Goal: Task Accomplishment & Management: Manage account settings

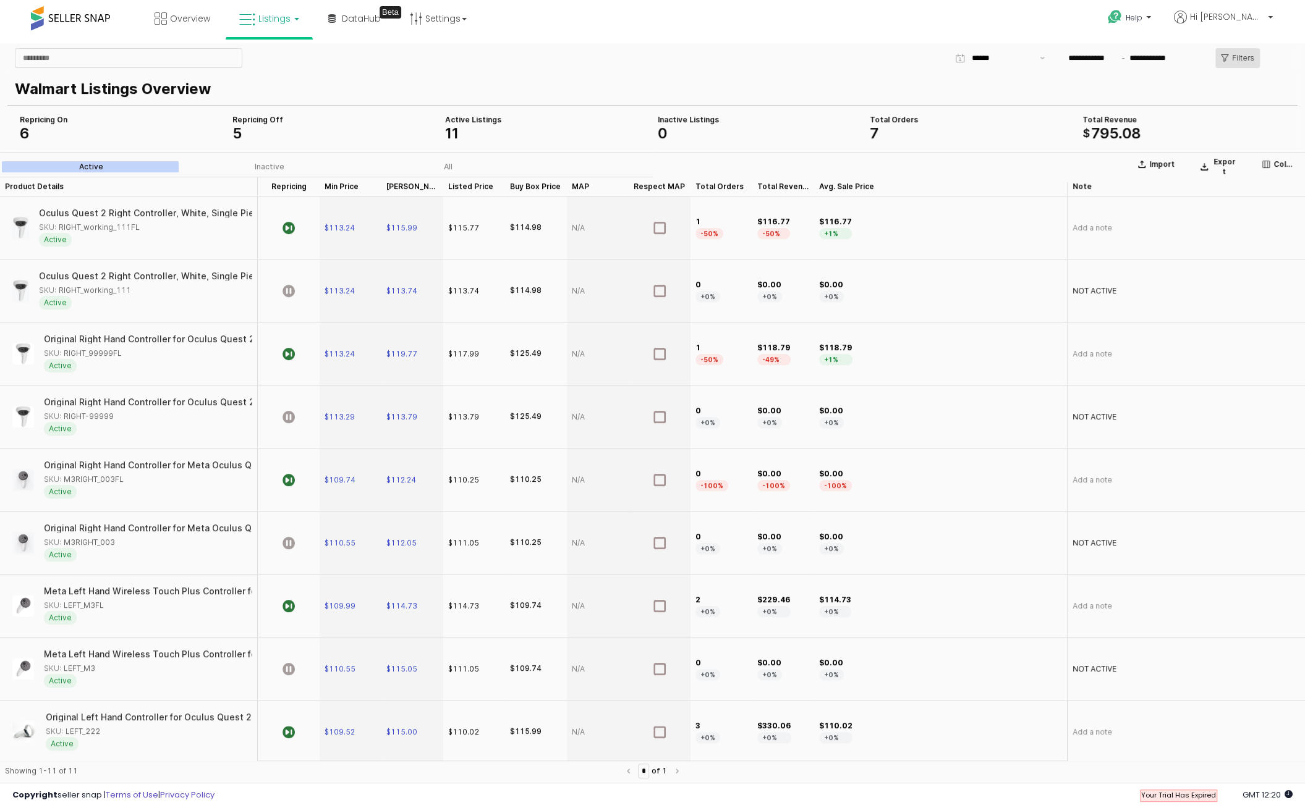
click at [1237, 56] on p "Filters" at bounding box center [1243, 58] width 22 height 10
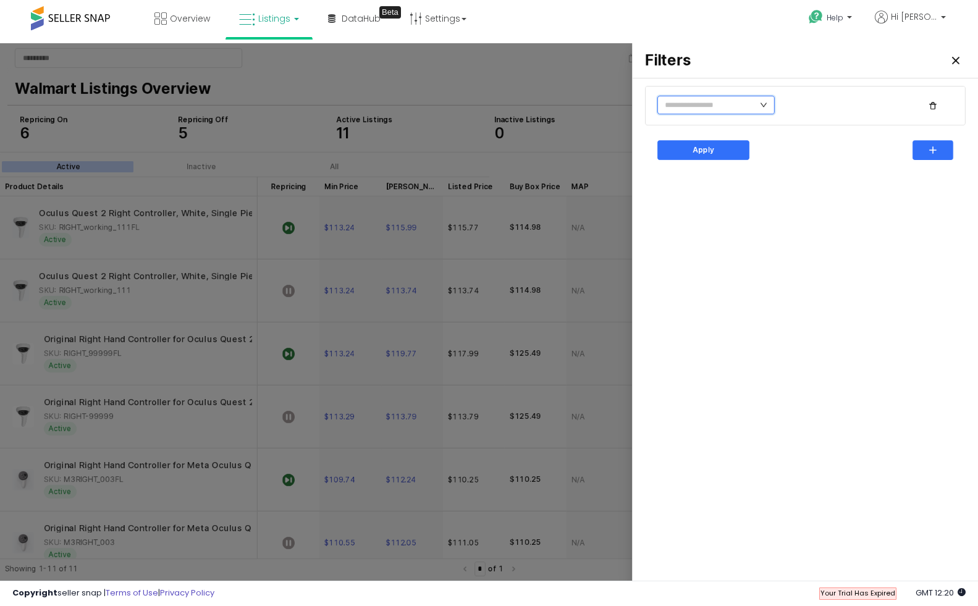
click at [733, 107] on input "text" at bounding box center [716, 105] width 117 height 19
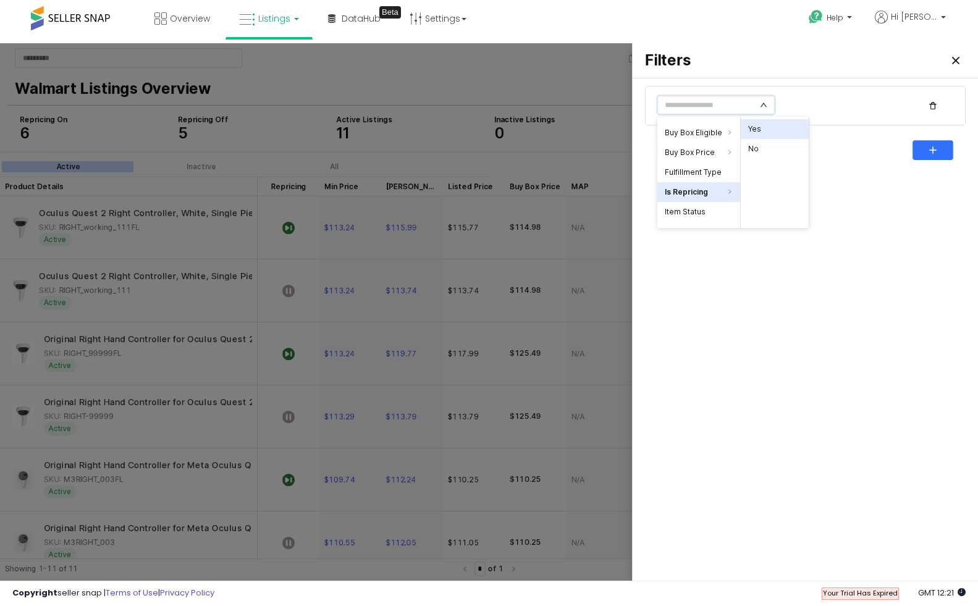
click at [755, 132] on li "Yes" at bounding box center [775, 129] width 68 height 20
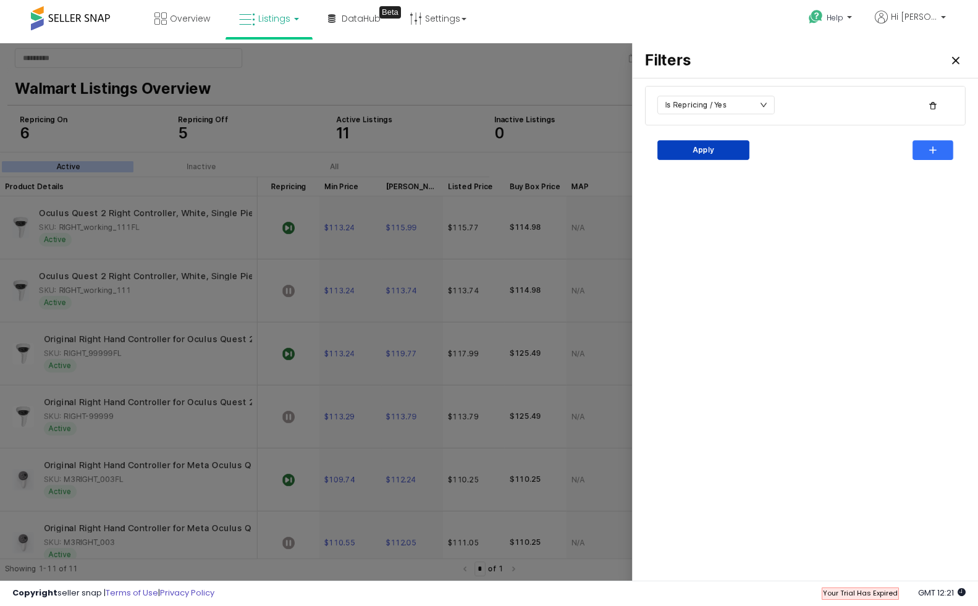
click at [702, 153] on p "Apply" at bounding box center [704, 150] width 22 height 10
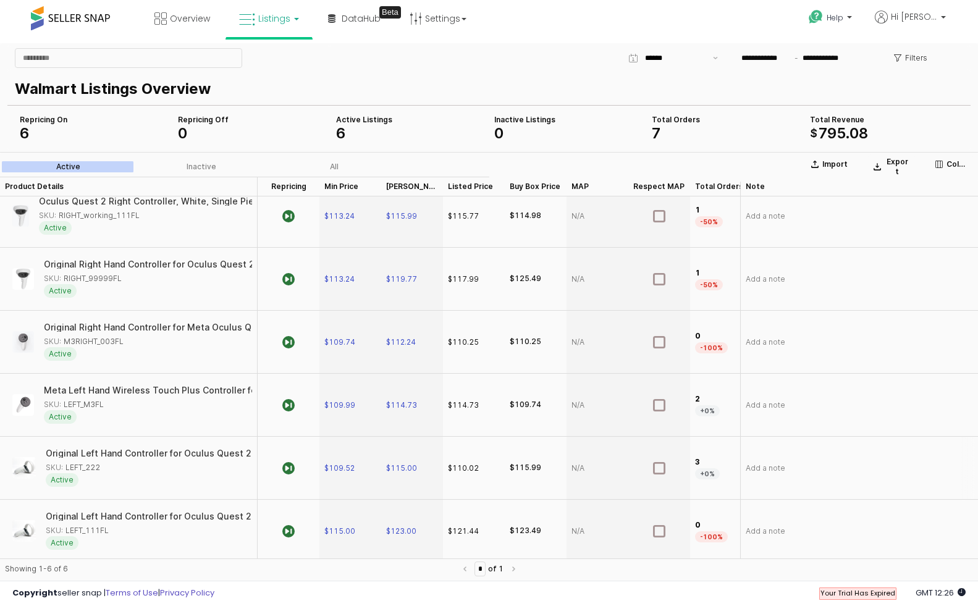
scroll to position [15, 0]
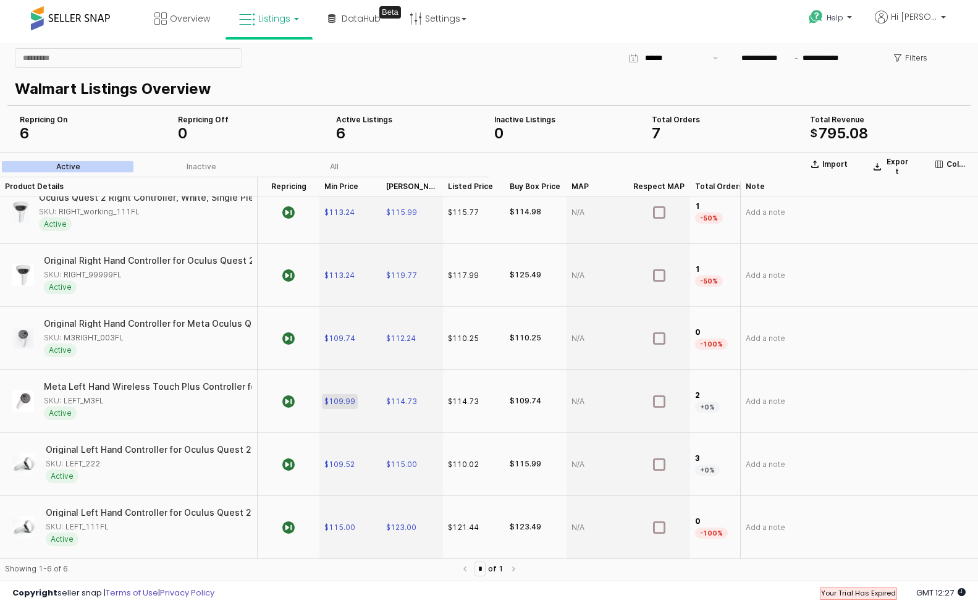
click at [354, 399] on span "$109.99" at bounding box center [339, 402] width 31 height 10
type input "******"
click at [273, 19] on span "Listings" at bounding box center [274, 18] width 32 height 12
click at [275, 63] on icon at bounding box center [279, 61] width 54 height 16
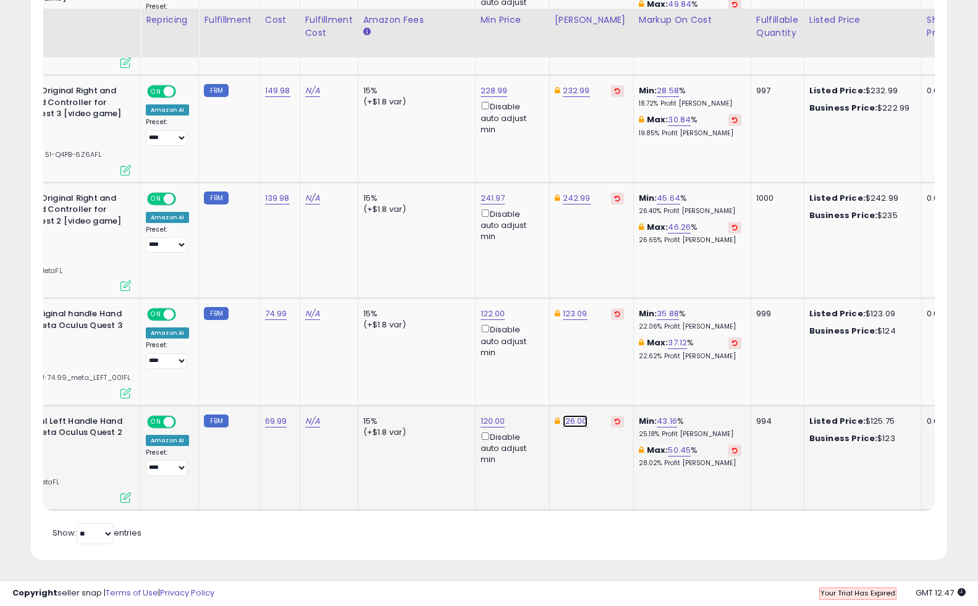
click at [573, 420] on link "126.00" at bounding box center [575, 421] width 25 height 12
click at [568, 460] on td "126.00 ****** This will override store markup" at bounding box center [591, 457] width 84 height 104
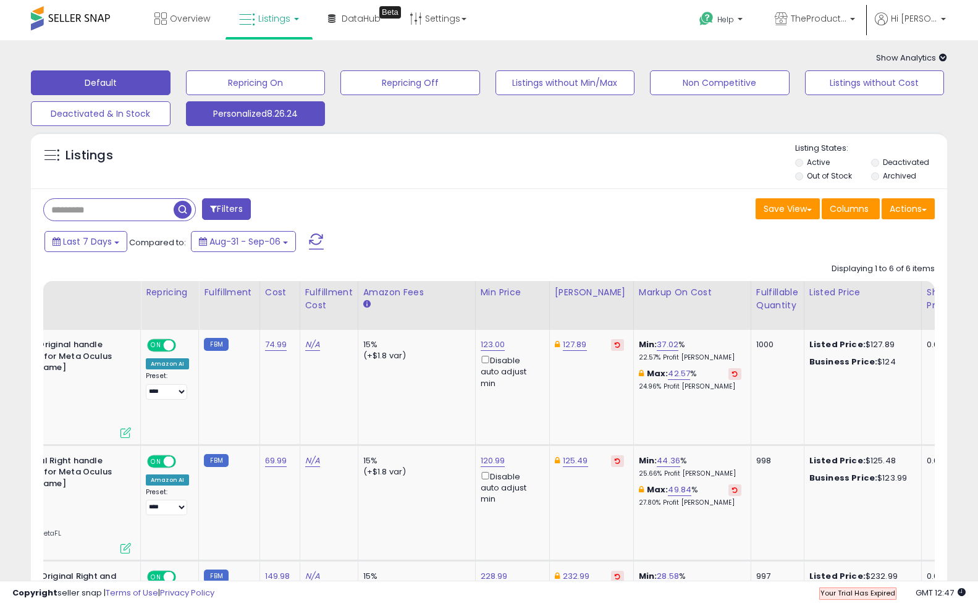
click at [275, 109] on button "Personalized8.26.24" at bounding box center [256, 113] width 140 height 25
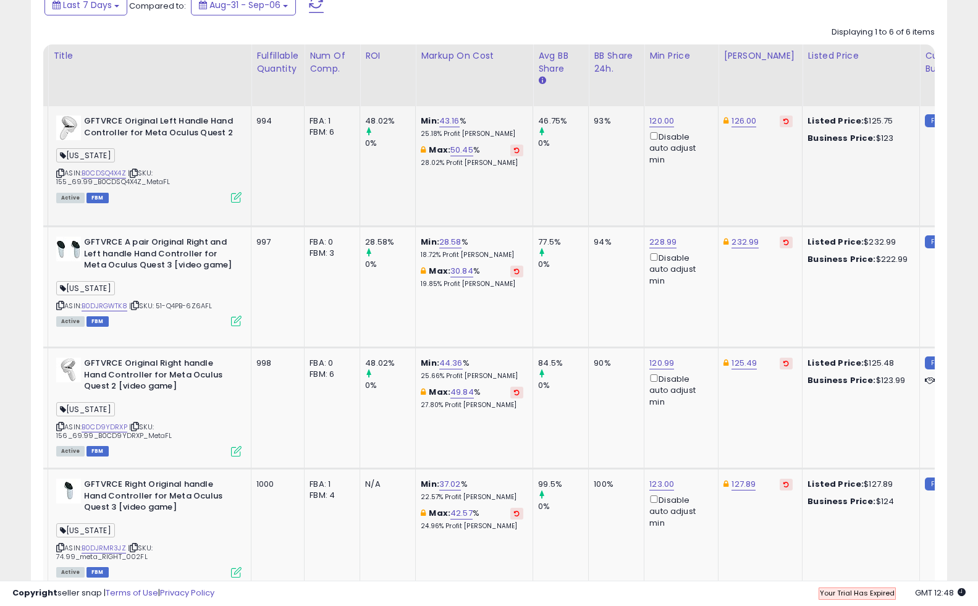
scroll to position [0, 23]
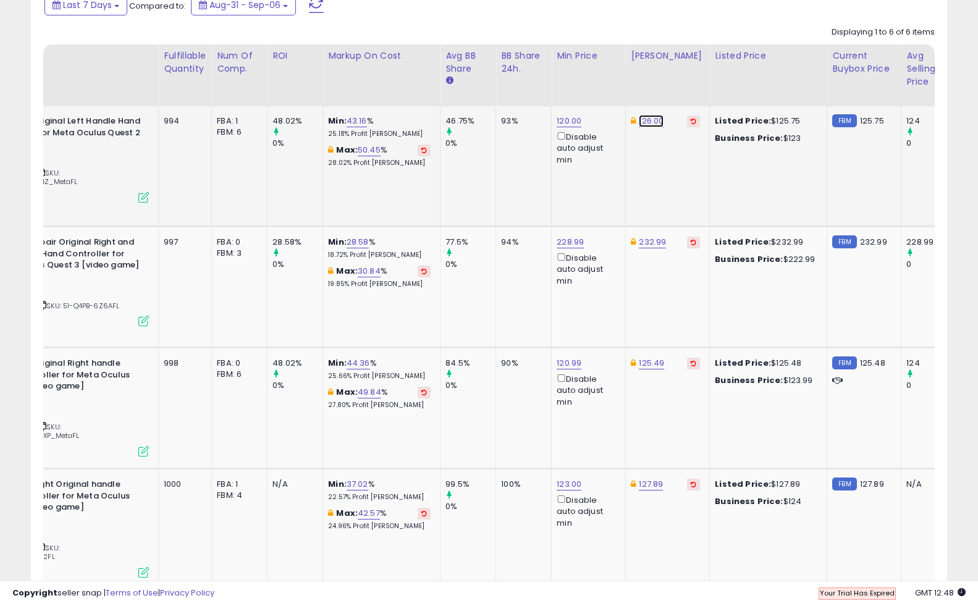
click at [653, 123] on link "126.00" at bounding box center [651, 121] width 25 height 12
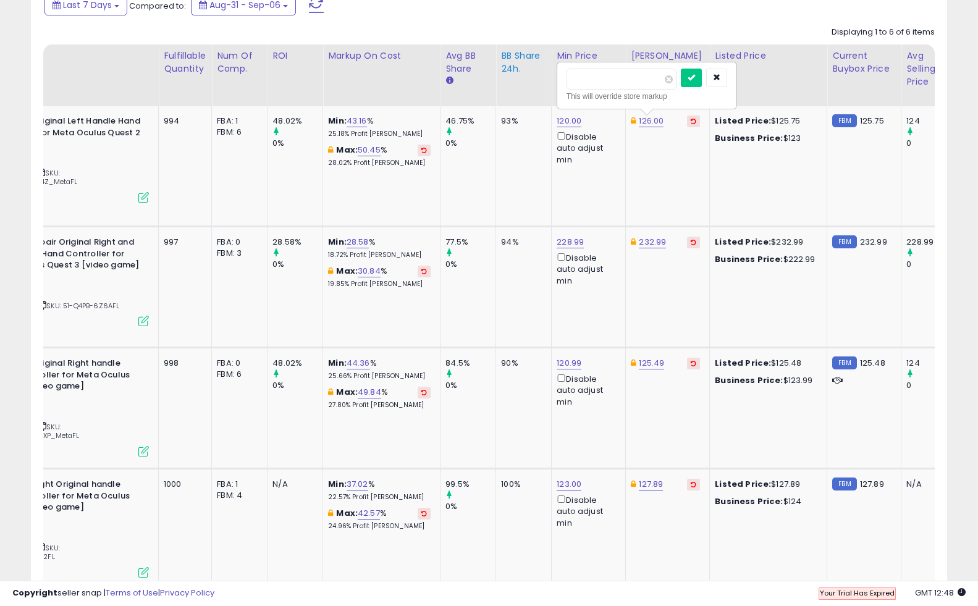
drag, startPoint x: 611, startPoint y: 77, endPoint x: 537, endPoint y: 77, distance: 74.2
click at [537, 77] on table "Title Fulfillable Quantity Num of Comp. ROI Cost" at bounding box center [728, 439] width 1601 height 789
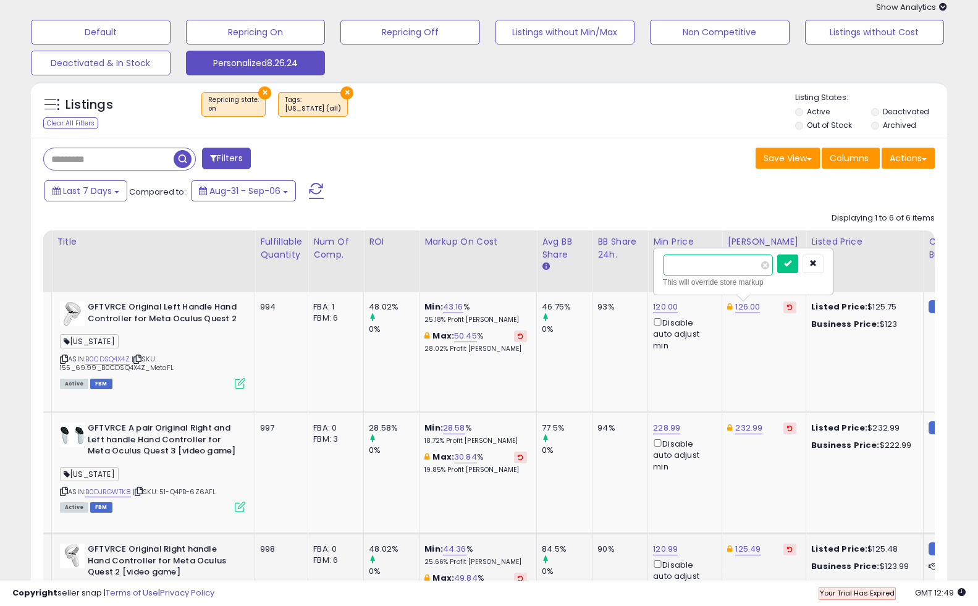
scroll to position [0, 0]
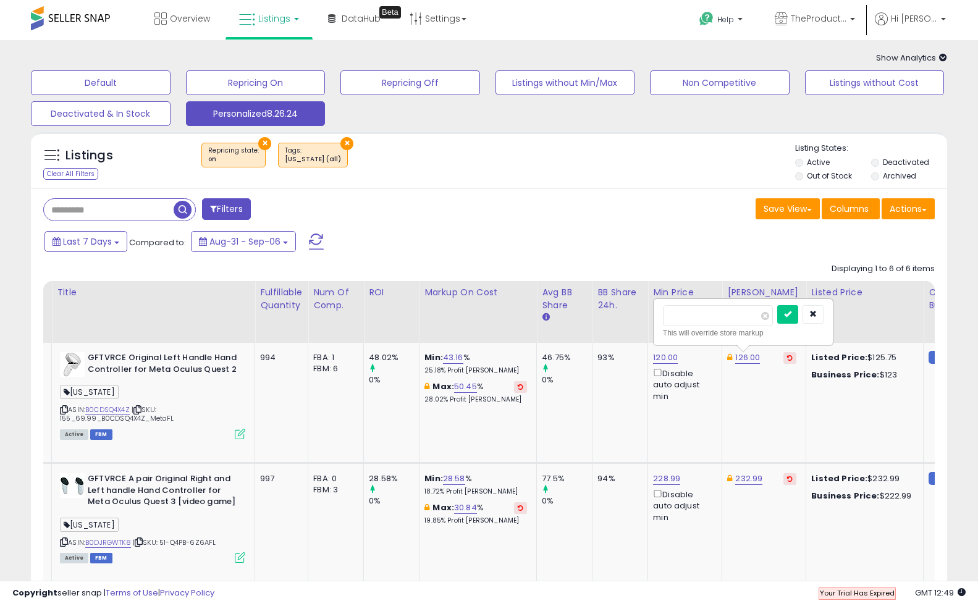
click at [474, 161] on div "× Repricing state : on × Tags FLORIDA (all)" at bounding box center [490, 160] width 609 height 35
drag, startPoint x: 703, startPoint y: 320, endPoint x: 614, endPoint y: 320, distance: 88.4
type input "******"
click at [792, 315] on icon "submit" at bounding box center [787, 313] width 7 height 7
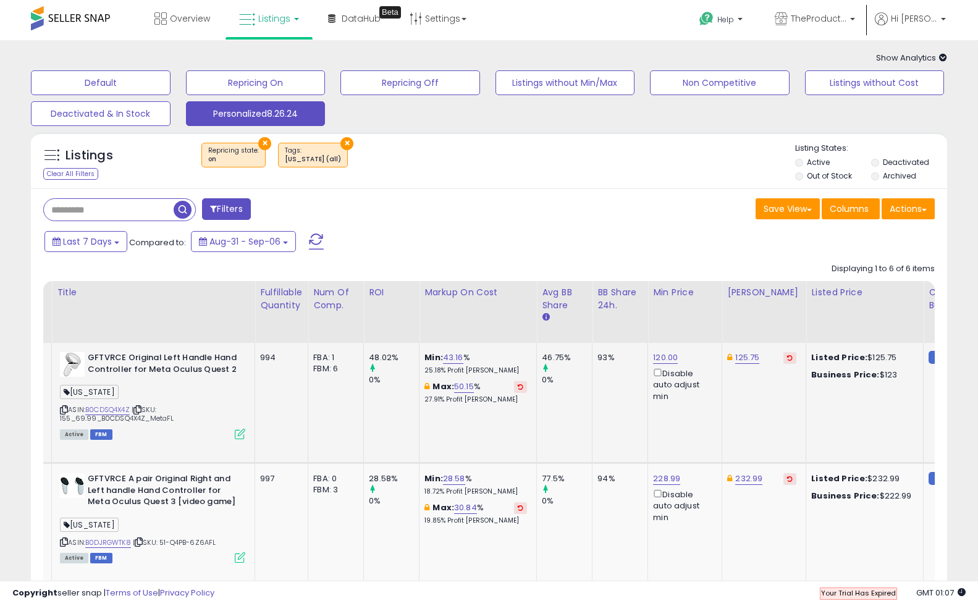
click at [287, 22] on span "Listings" at bounding box center [274, 18] width 32 height 12
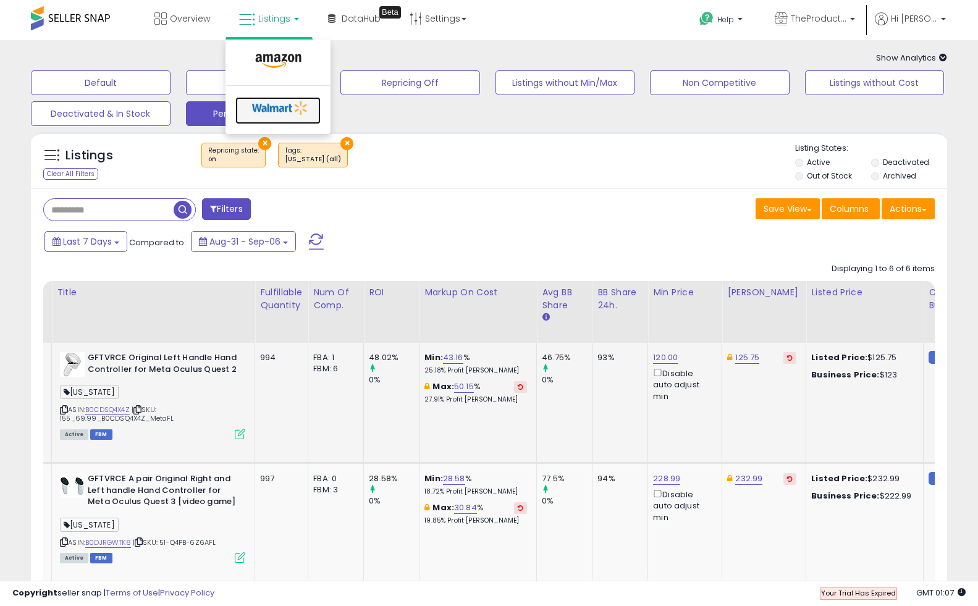
click at [281, 106] on icon at bounding box center [280, 108] width 65 height 19
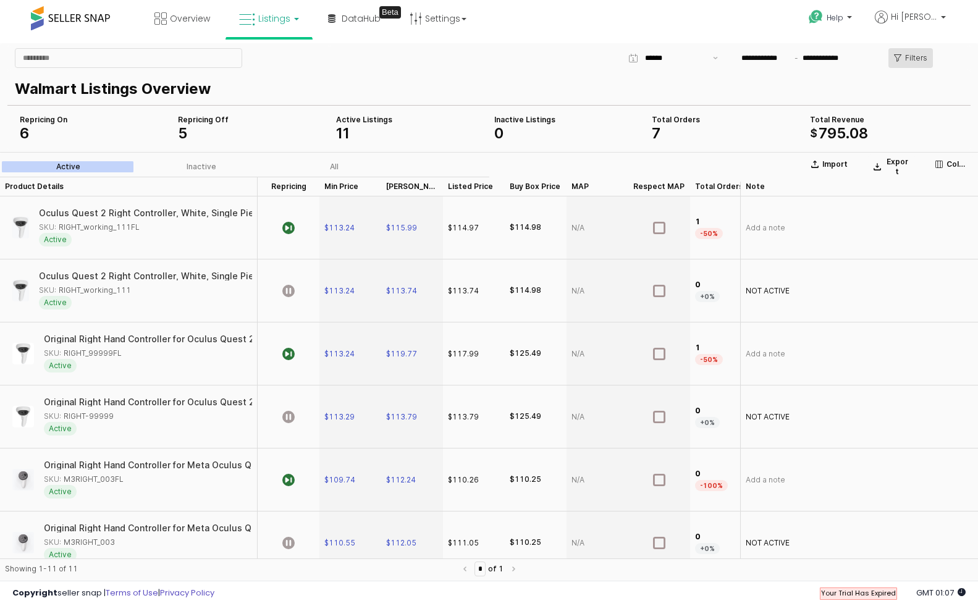
click at [915, 60] on p "Filters" at bounding box center [916, 58] width 22 height 10
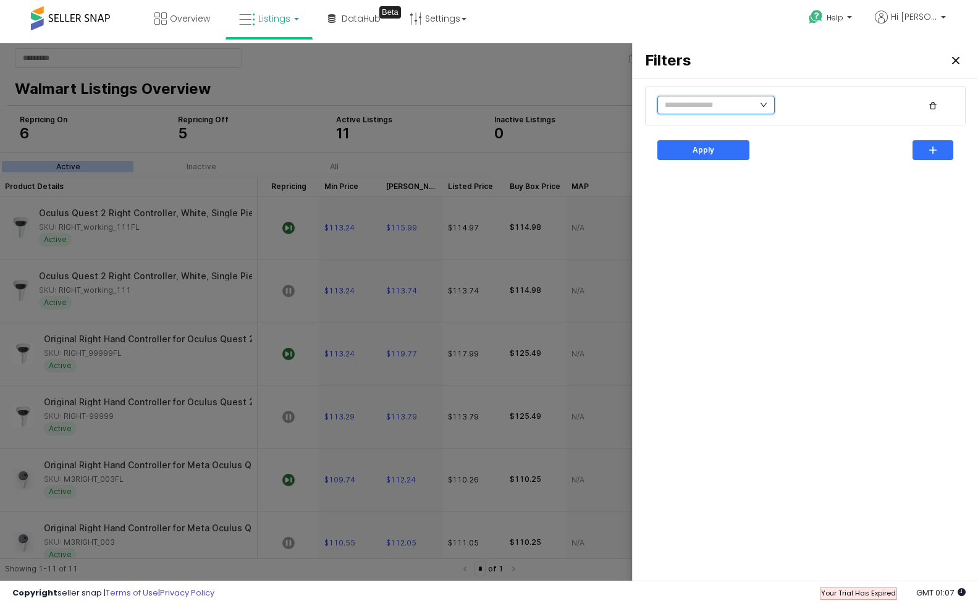
click at [737, 104] on input "text" at bounding box center [716, 105] width 117 height 19
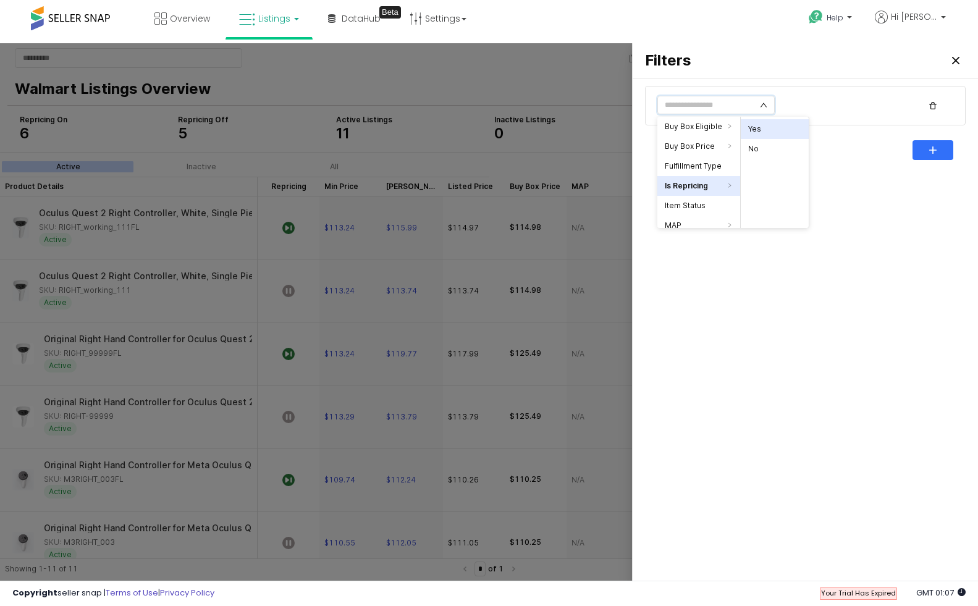
click at [766, 126] on li "Yes" at bounding box center [775, 129] width 68 height 20
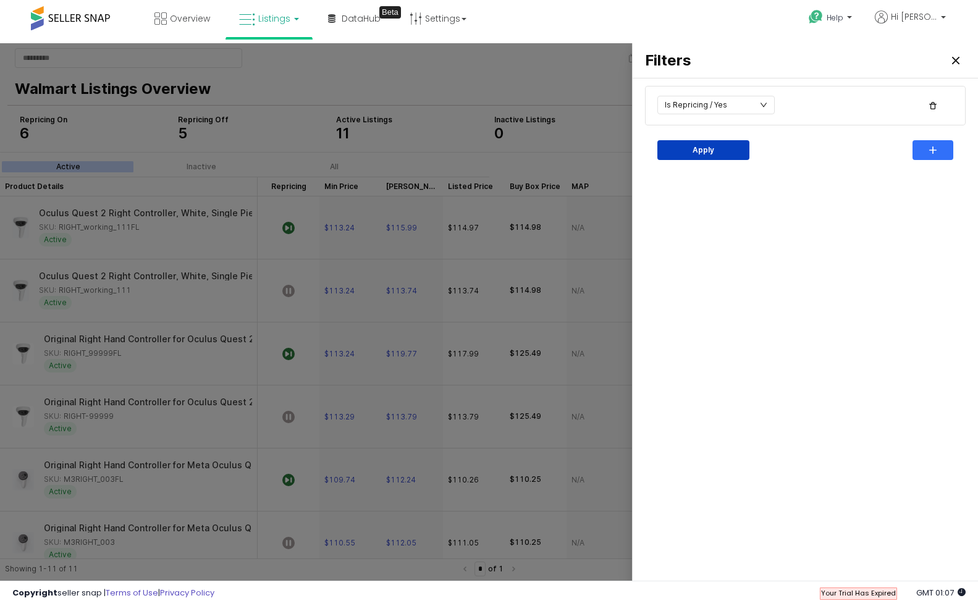
click at [732, 151] on div "Apply" at bounding box center [703, 150] width 81 height 19
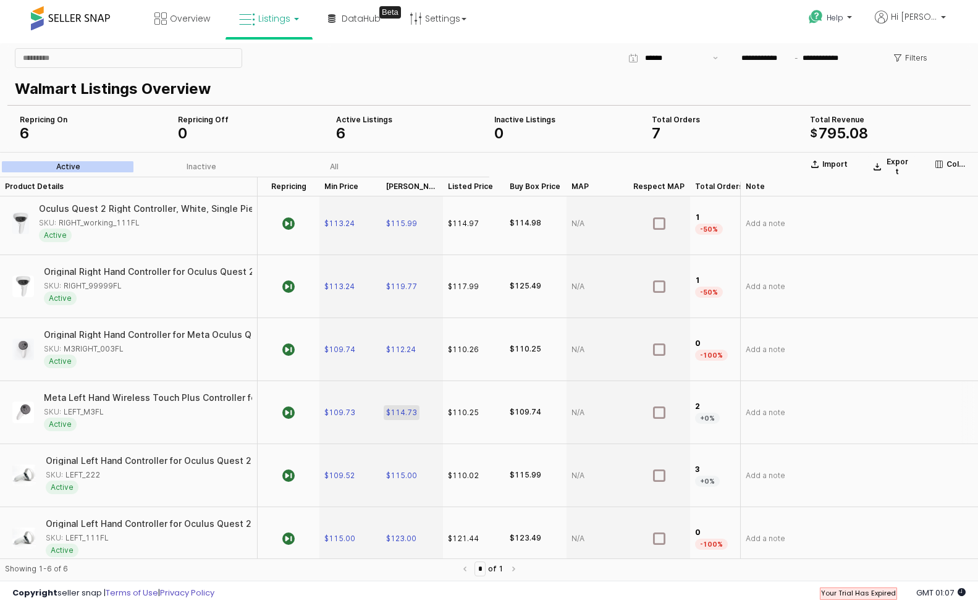
scroll to position [0, 0]
